Goal: Transaction & Acquisition: Purchase product/service

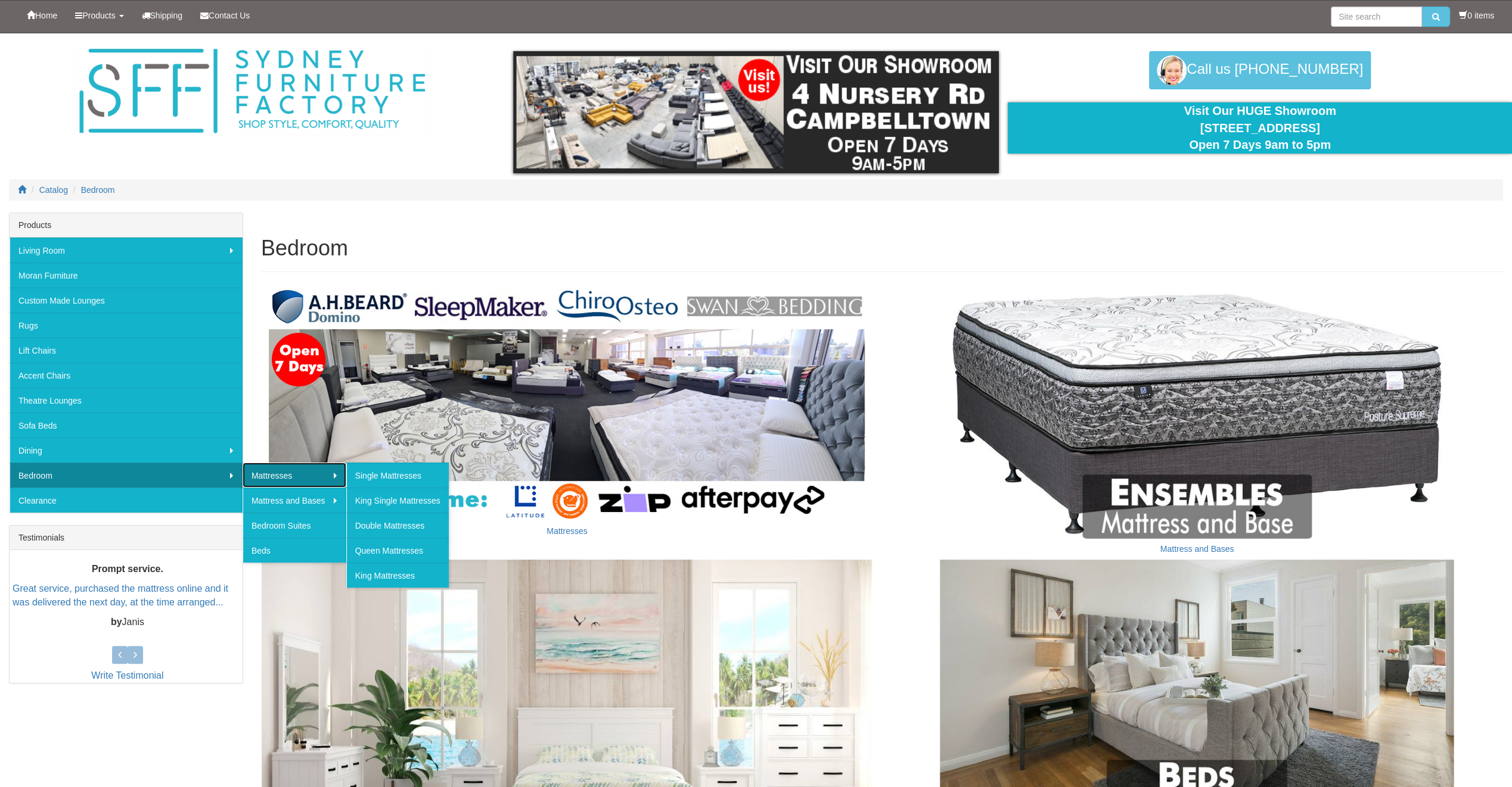
click at [301, 474] on link "Mattresses" at bounding box center [294, 475] width 104 height 25
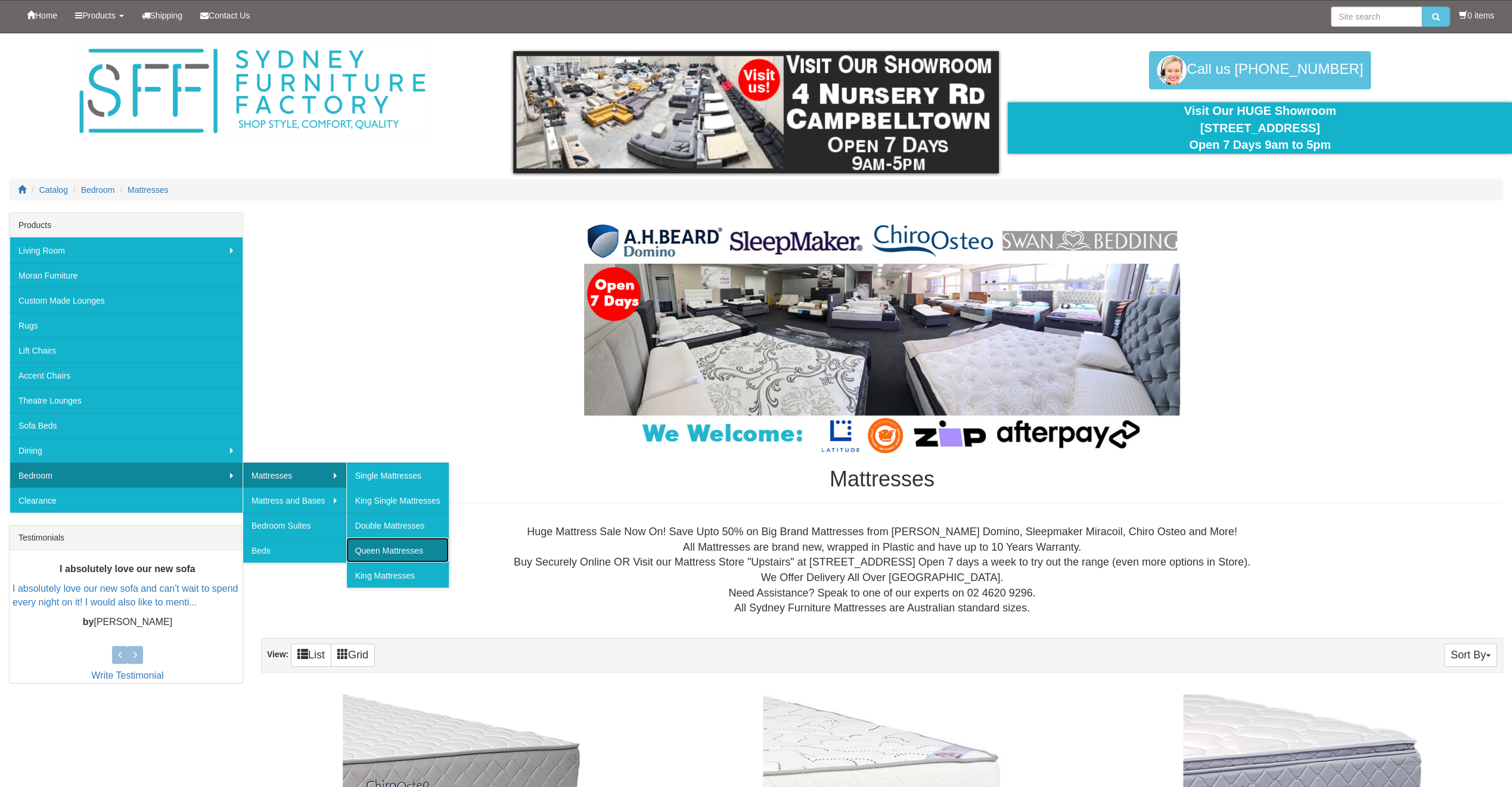
click at [403, 548] on link "Queen Mattresses" at bounding box center [397, 550] width 103 height 25
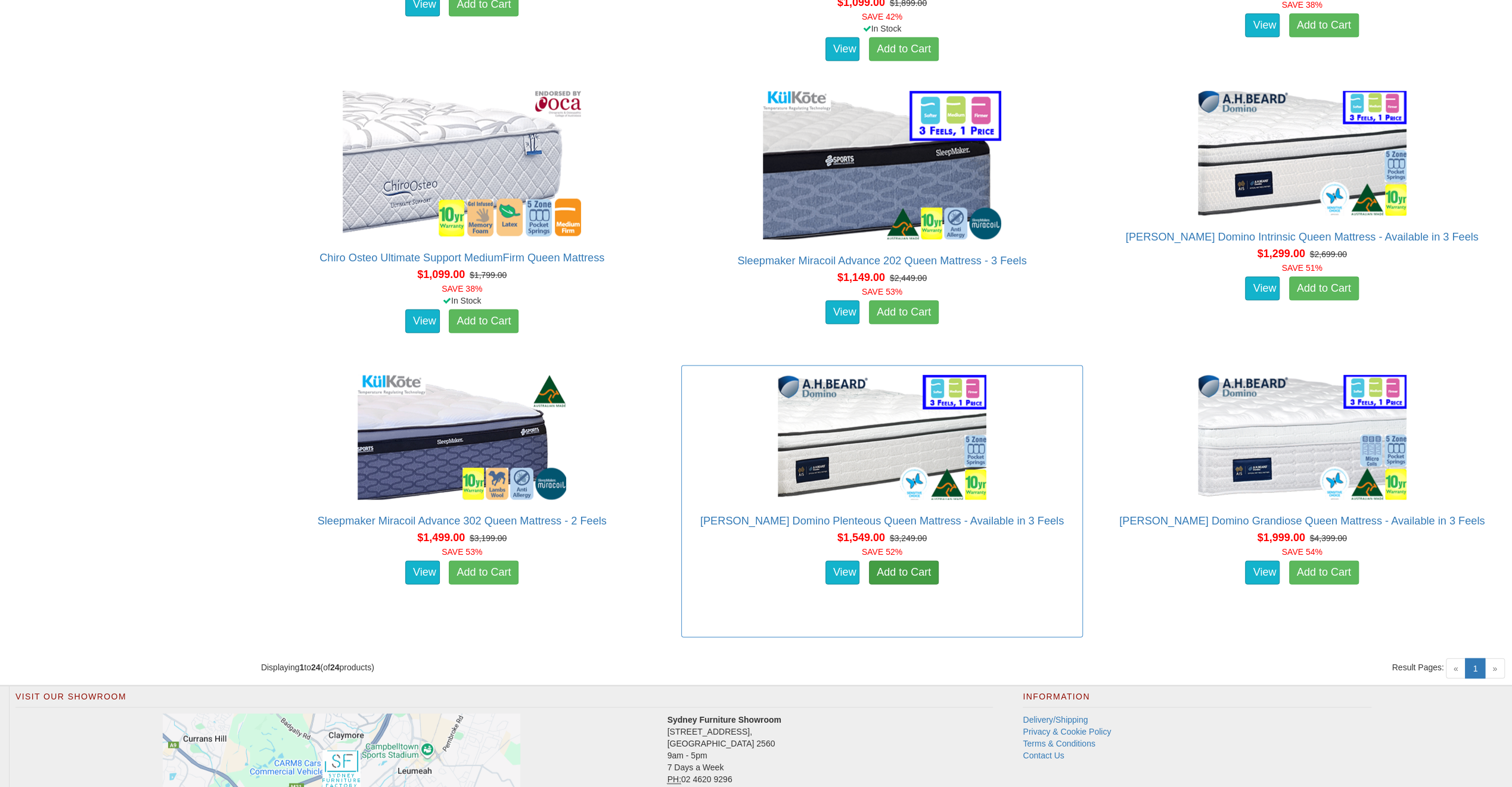
scroll to position [2560, 0]
